Goal: Task Accomplishment & Management: Use online tool/utility

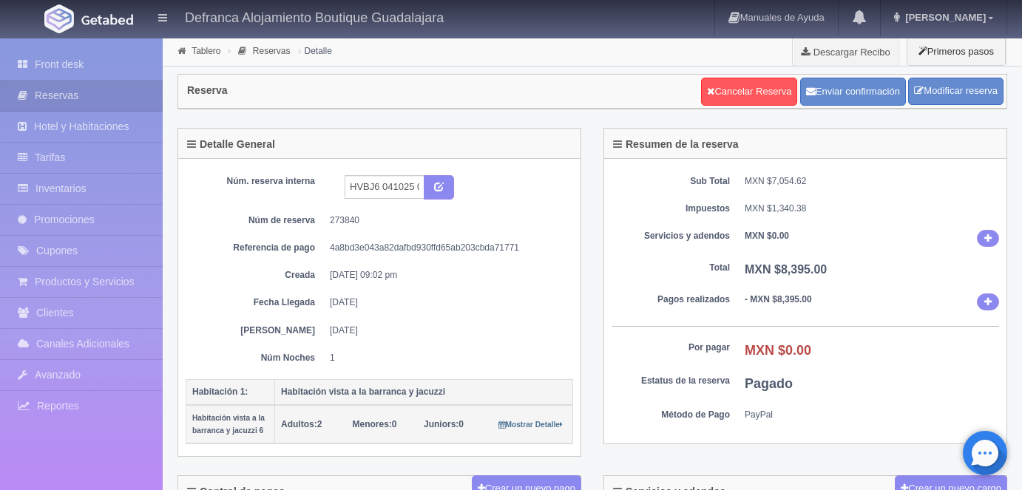
scroll to position [551, 0]
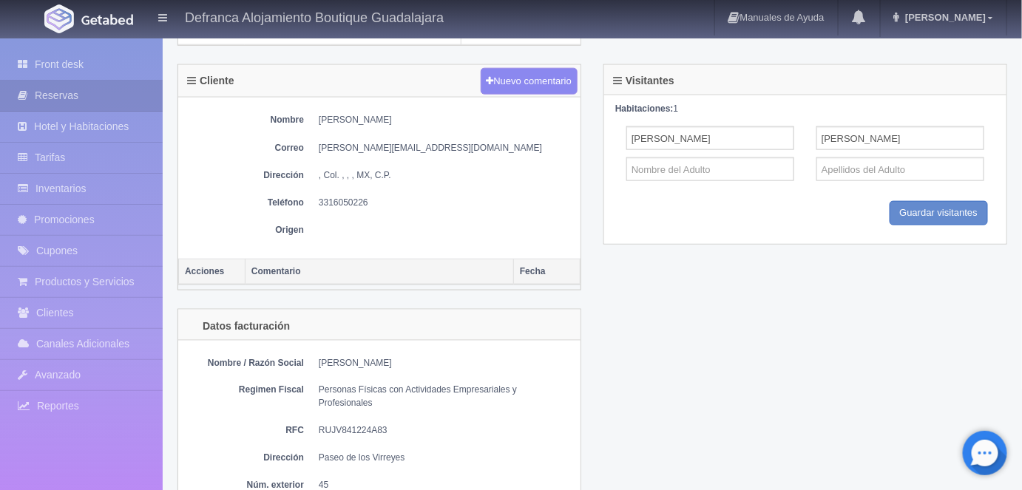
click at [675, 363] on div "Datos facturación Nombre / Razón Social Víctor Adeodato Ruíz Jauregui Regimen F…" at bounding box center [592, 469] width 852 height 320
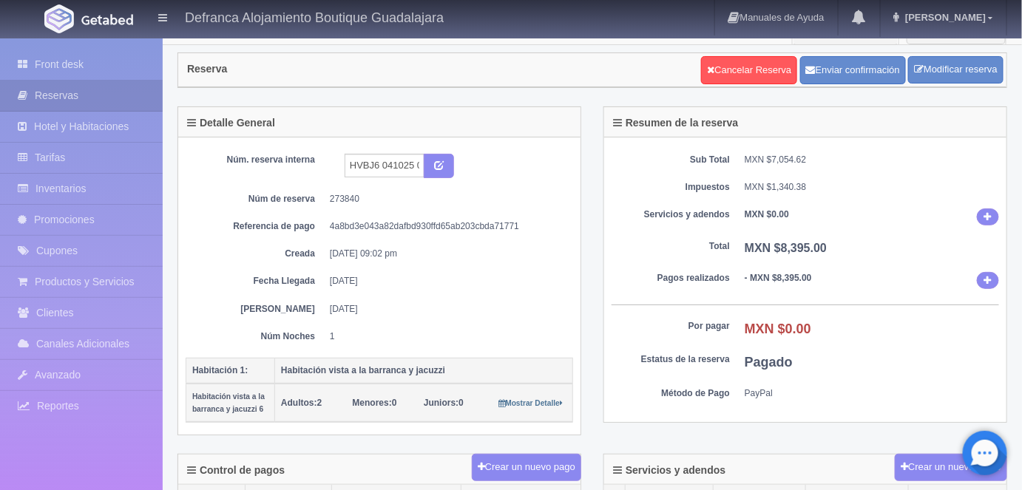
scroll to position [0, 0]
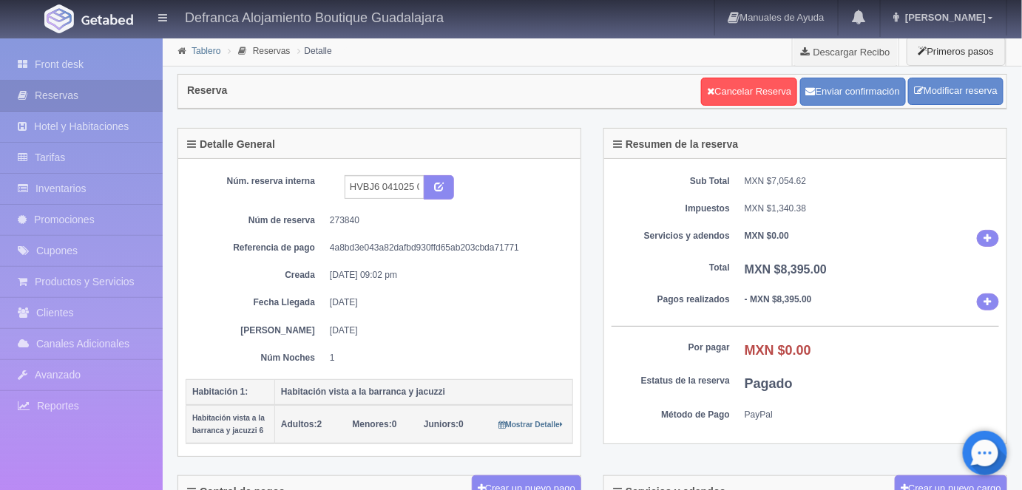
click at [201, 53] on link "Tablero" at bounding box center [206, 51] width 29 height 10
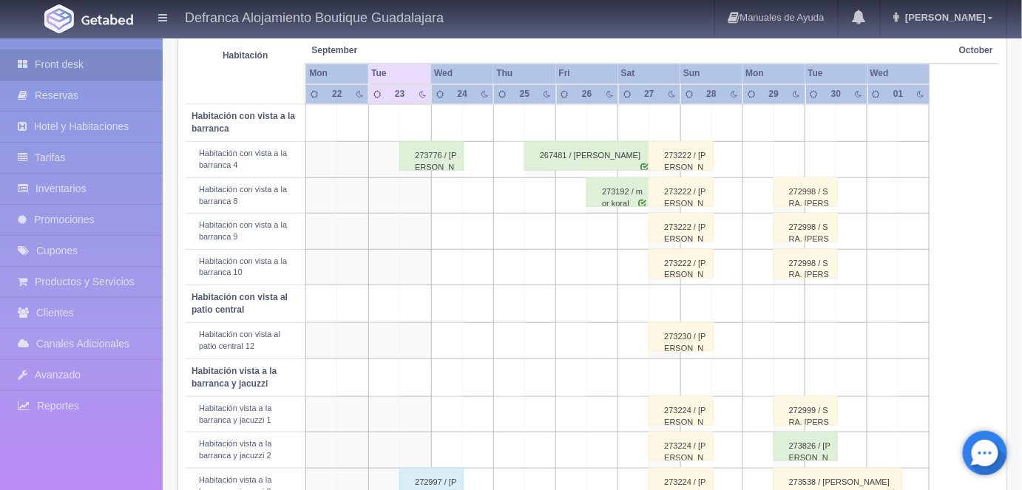
scroll to position [277, 0]
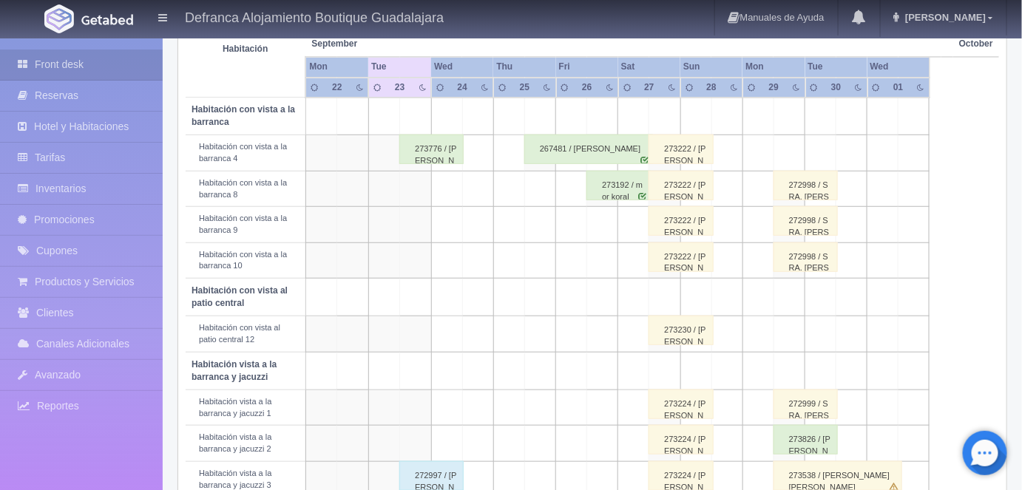
click at [443, 145] on div "273776 / [PERSON_NAME] [PERSON_NAME]" at bounding box center [431, 150] width 64 height 30
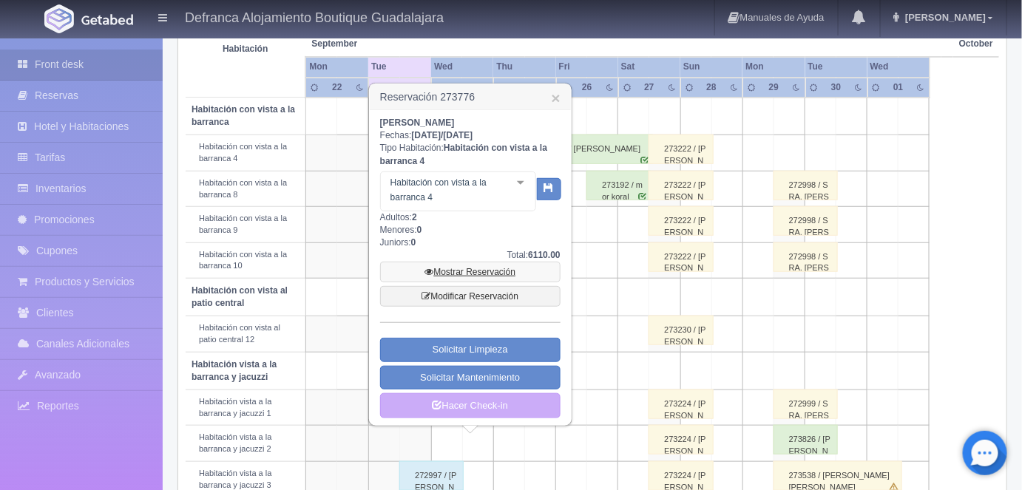
click at [461, 271] on link "Mostrar Reservación" at bounding box center [470, 272] width 180 height 21
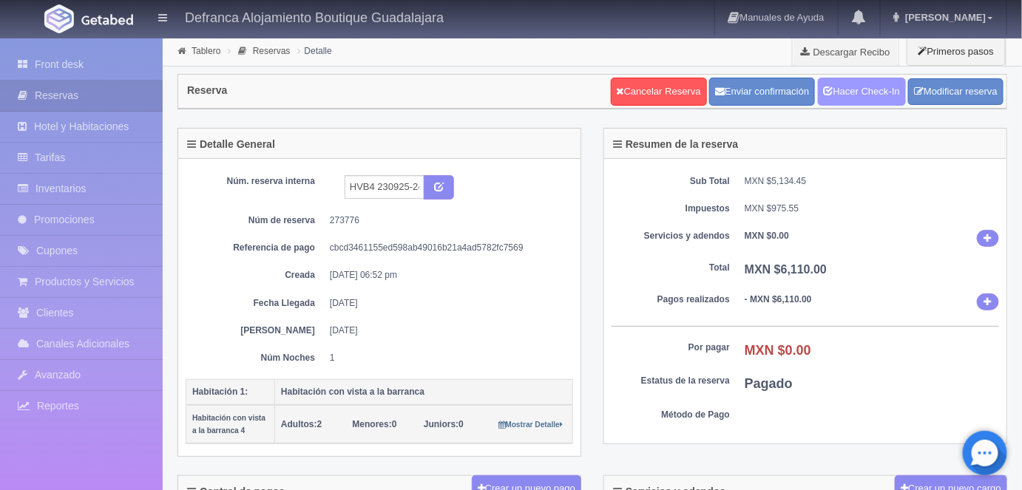
click at [859, 91] on link "Hacer Check-In" at bounding box center [862, 92] width 88 height 28
click at [203, 51] on link "Tablero" at bounding box center [206, 51] width 29 height 10
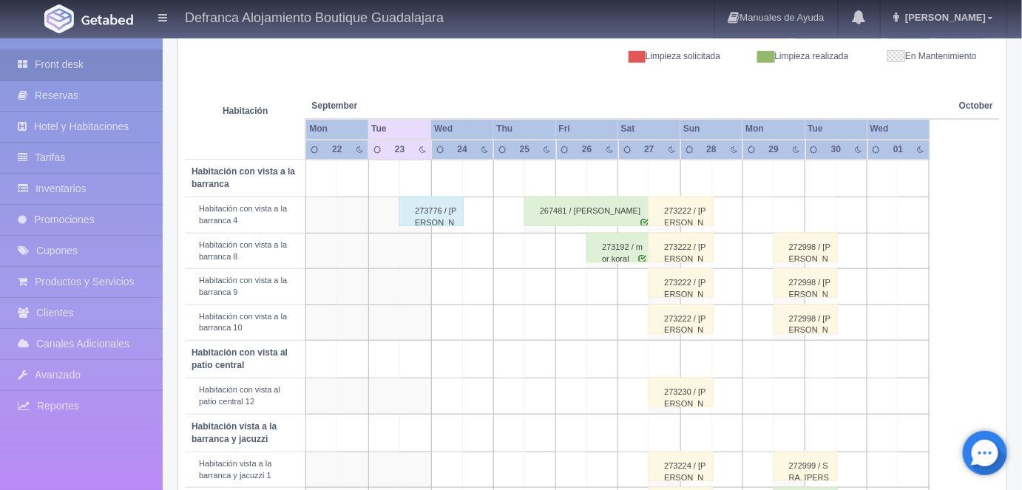
scroll to position [212, 0]
